Goal: Answer question/provide support

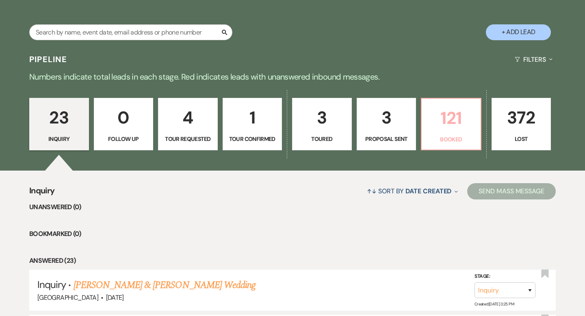
click at [454, 130] on p "121" at bounding box center [451, 117] width 49 height 27
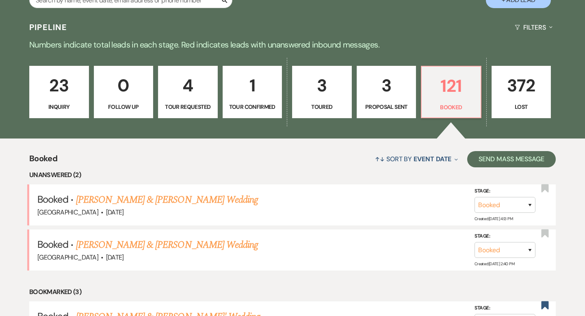
scroll to position [176, 0]
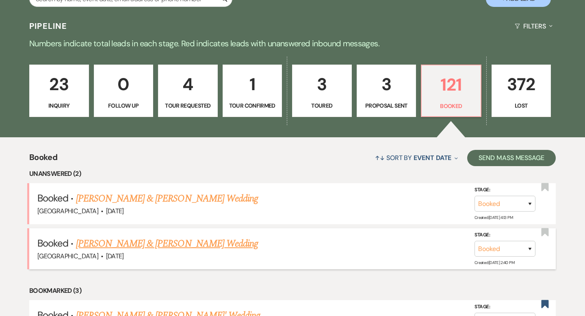
click at [198, 239] on link "[PERSON_NAME] & [PERSON_NAME] Wedding" at bounding box center [167, 243] width 182 height 15
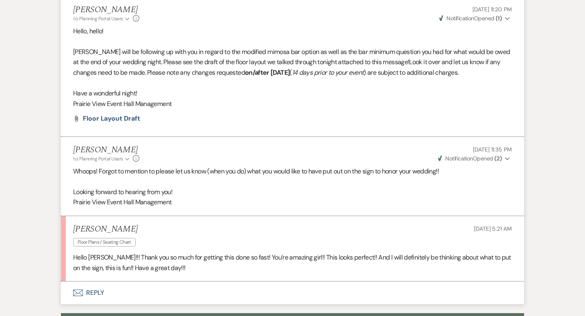
scroll to position [918, 0]
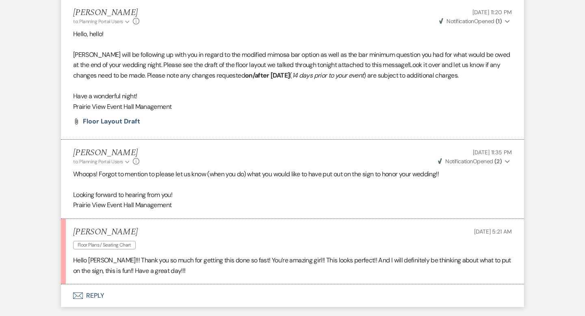
click at [127, 135] on li "[PERSON_NAME] to: Planning Portal Users Expand Info [DATE] 11:20 PM Weven Check…" at bounding box center [292, 70] width 463 height 140
click at [126, 126] on span "Floor Layout Draft" at bounding box center [111, 121] width 57 height 9
